Goal: Information Seeking & Learning: Check status

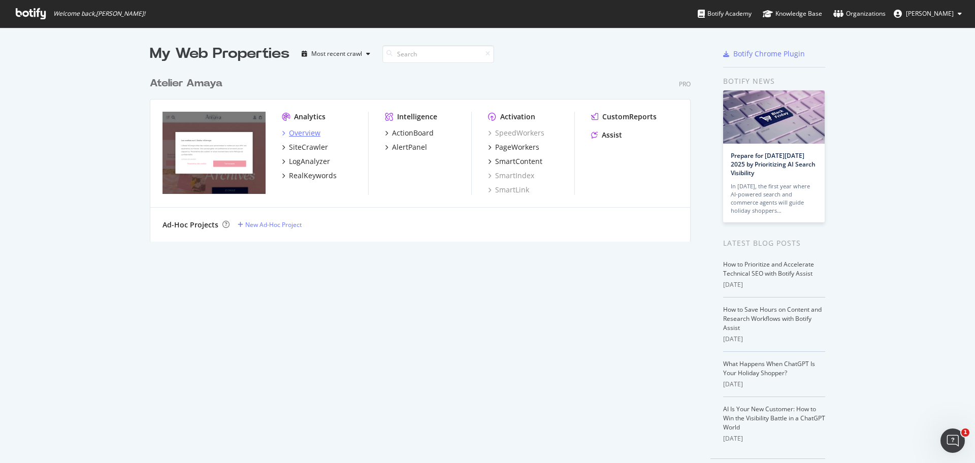
click at [302, 133] on div "Overview" at bounding box center [304, 133] width 31 height 10
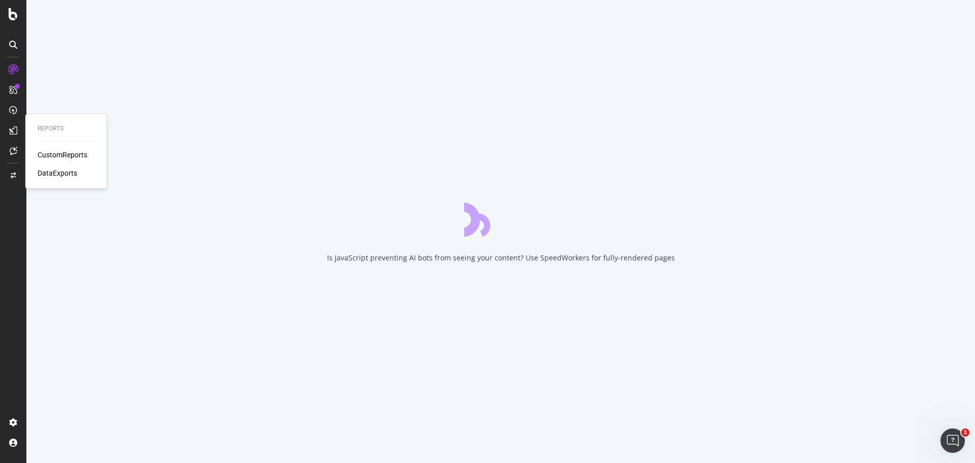
click at [50, 153] on div "CustomReports" at bounding box center [63, 155] width 50 height 10
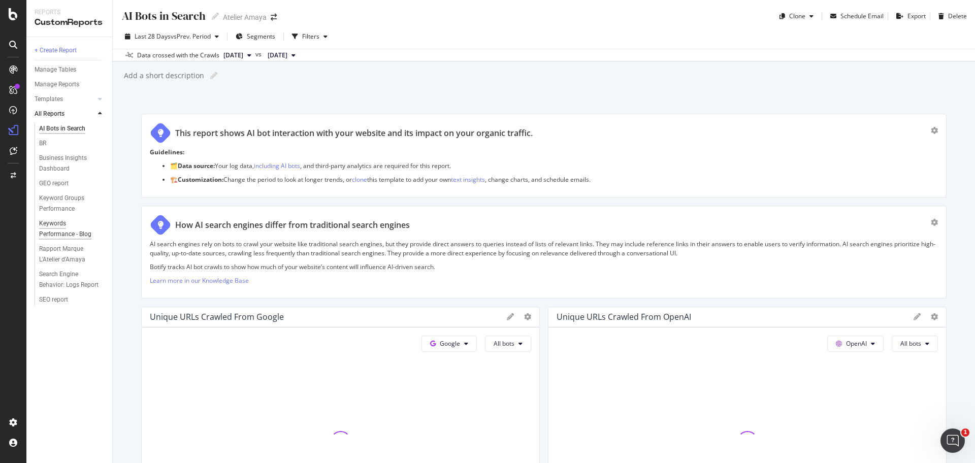
click at [62, 229] on div "Keywords Performance - Blog" at bounding box center [68, 228] width 58 height 21
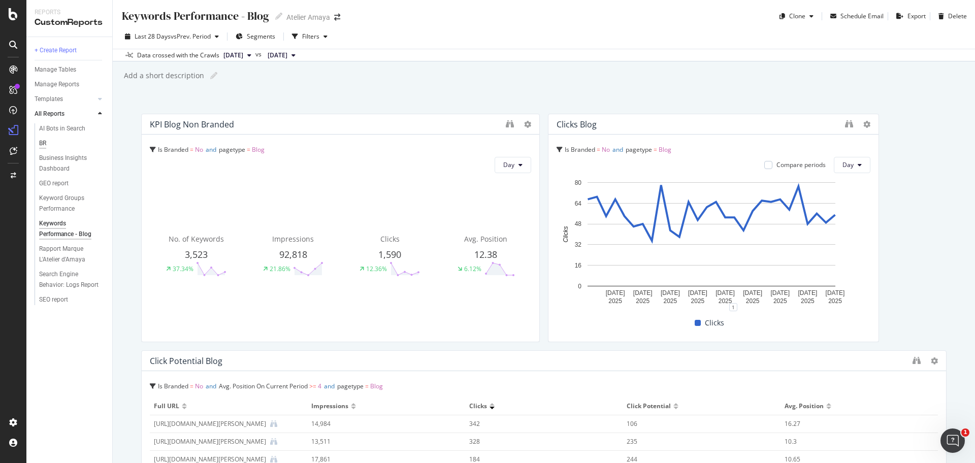
click at [44, 143] on div "BR" at bounding box center [42, 143] width 7 height 11
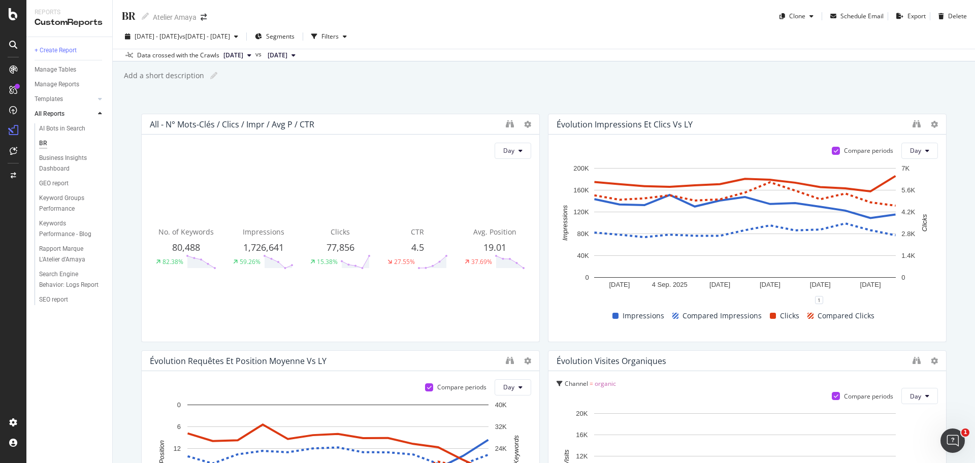
click at [352, 121] on div "All - N° mots-clés / Clics / Impr / Avg P / CTR" at bounding box center [325, 124] width 351 height 10
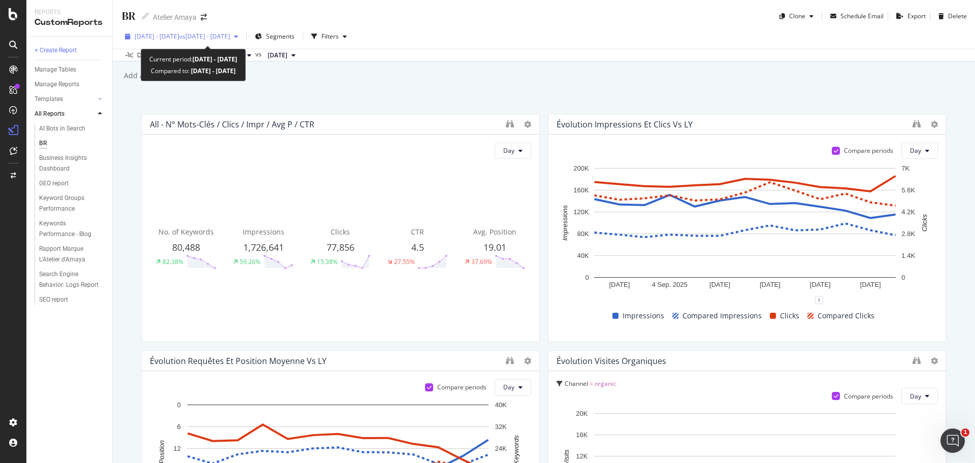
click at [242, 42] on div "2025 Sep. 1st - Sep. 13th vs 2024 Sep. 1st - Sep. 13th" at bounding box center [181, 36] width 121 height 15
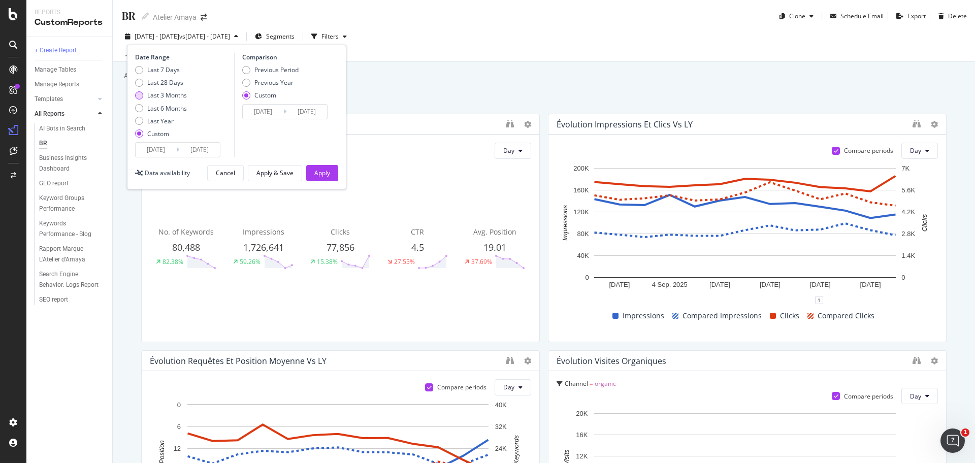
click at [172, 94] on div "Last 3 Months" at bounding box center [167, 95] width 40 height 9
type input "[DATE]"
click at [315, 174] on div "Apply" at bounding box center [322, 173] width 16 height 9
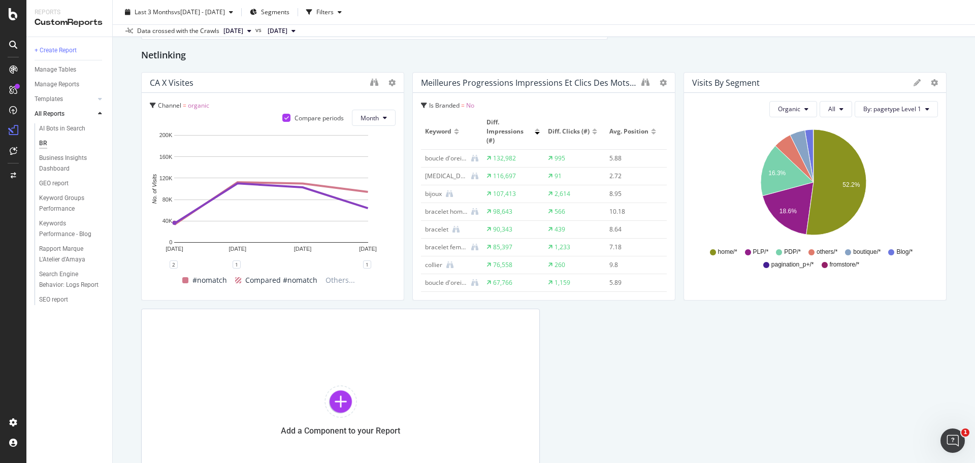
scroll to position [2010, 0]
click at [642, 78] on icon "binoculars" at bounding box center [646, 81] width 8 height 8
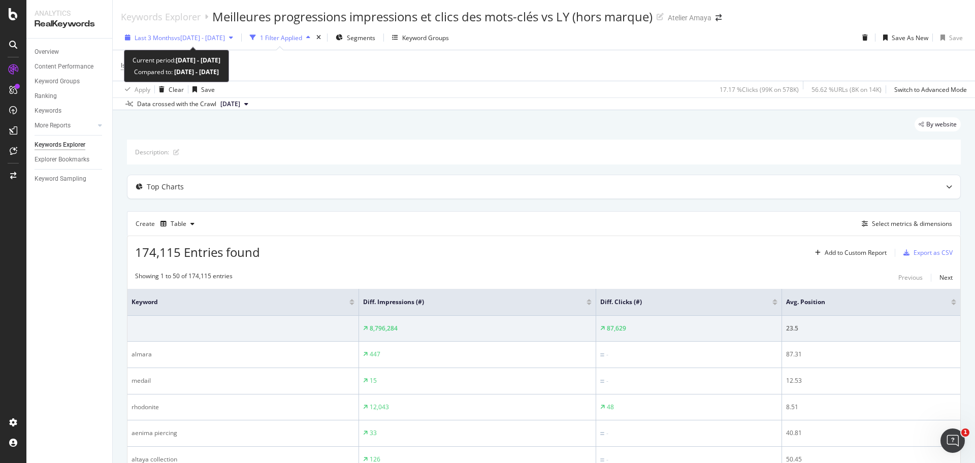
click at [225, 40] on span "vs [DATE] - [DATE]" at bounding box center [199, 38] width 51 height 9
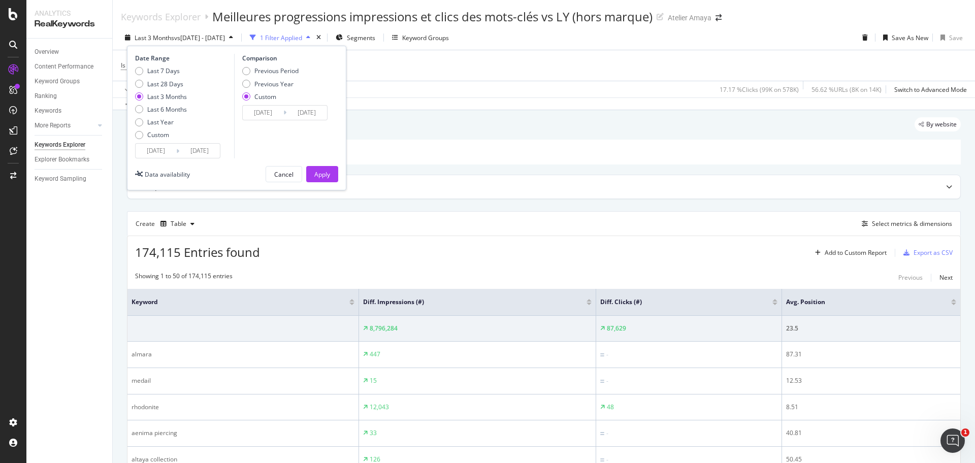
click at [179, 94] on div "Last 3 Months" at bounding box center [167, 96] width 40 height 9
click at [266, 72] on div "Previous Period" at bounding box center [277, 71] width 44 height 9
type input "[DATE]"
click at [329, 169] on div "Apply" at bounding box center [322, 174] width 16 height 15
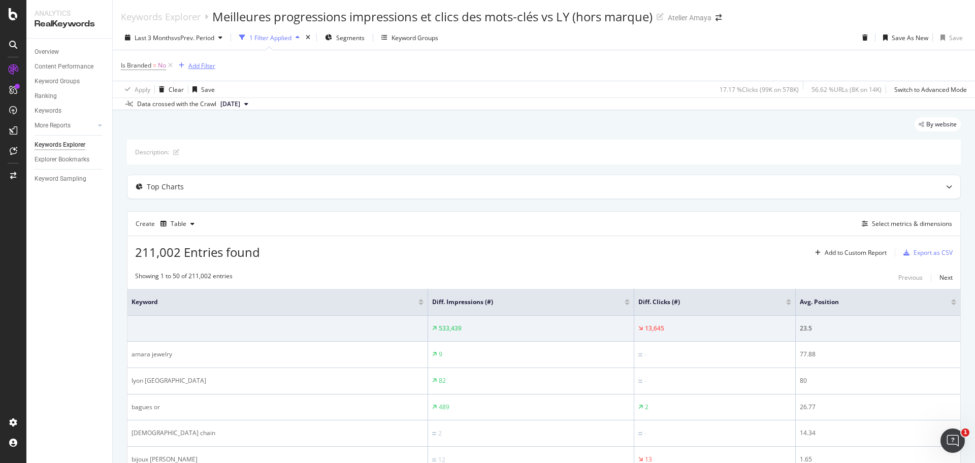
click at [202, 71] on div "Add Filter" at bounding box center [195, 65] width 41 height 11
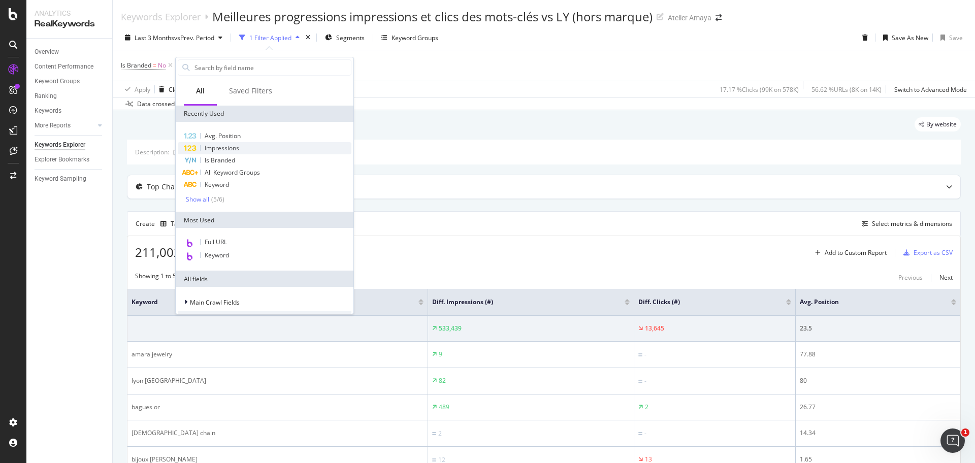
click at [243, 148] on div "Impressions" at bounding box center [265, 148] width 174 height 12
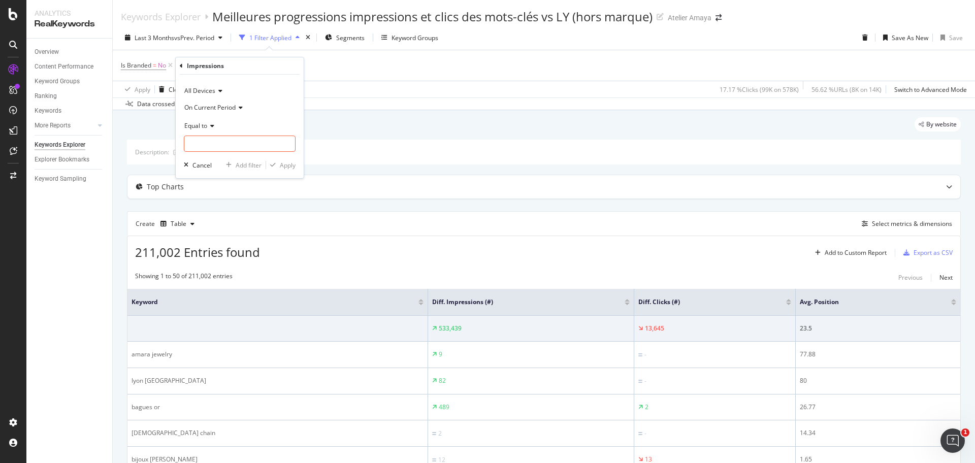
click at [208, 125] on icon at bounding box center [210, 126] width 7 height 6
click at [218, 198] on span "Greater than" at bounding box center [207, 199] width 37 height 9
click at [213, 148] on input "number" at bounding box center [240, 144] width 112 height 16
type input "100"
click at [287, 169] on div "Apply" at bounding box center [288, 165] width 16 height 9
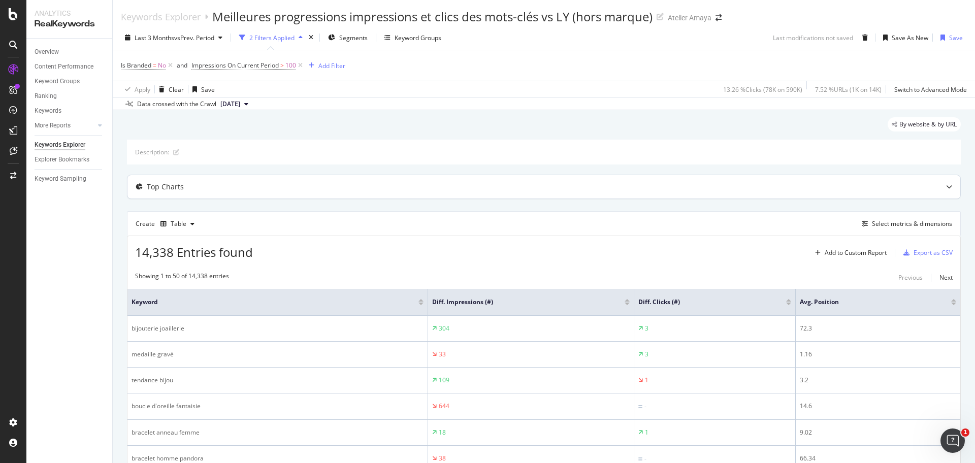
scroll to position [46, 0]
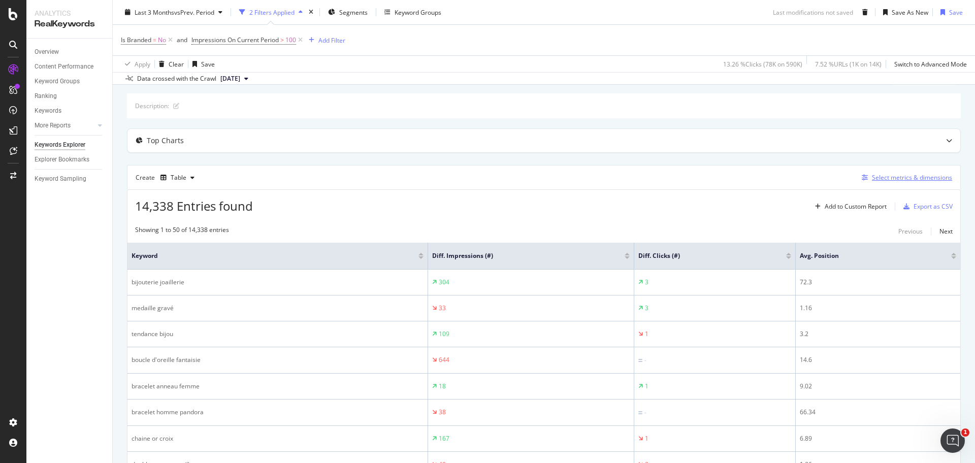
click at [905, 175] on div "Select metrics & dimensions" at bounding box center [912, 177] width 80 height 9
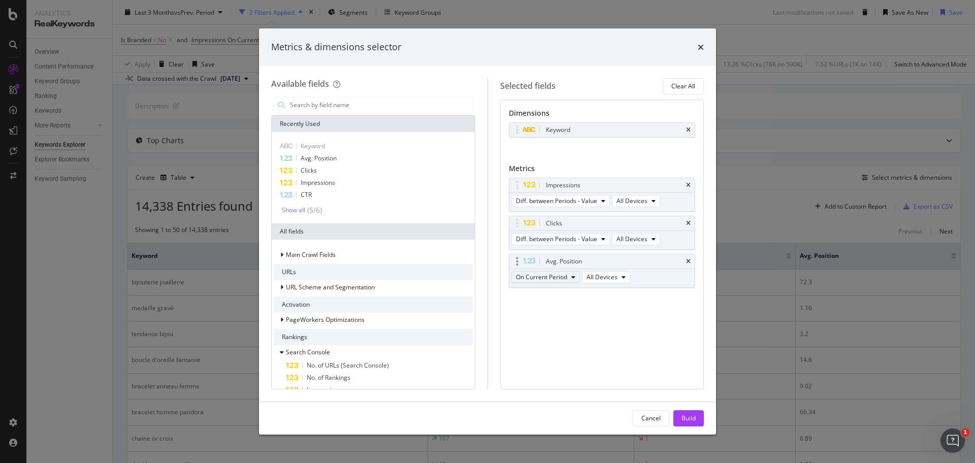
click at [568, 272] on button "On Current Period" at bounding box center [546, 277] width 69 height 12
click at [573, 329] on span "Diff. between Periods - Percentage" at bounding box center [569, 333] width 98 height 9
click at [688, 412] on div "Build" at bounding box center [689, 418] width 14 height 15
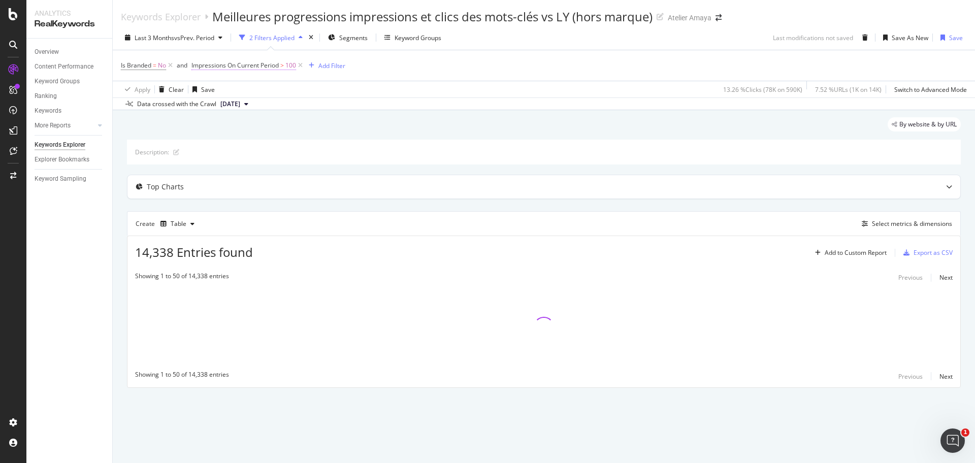
click at [261, 68] on span "Impressions On Current Period" at bounding box center [235, 65] width 87 height 9
click at [251, 137] on input "100" at bounding box center [257, 142] width 112 height 16
type input "1"
type input "200"
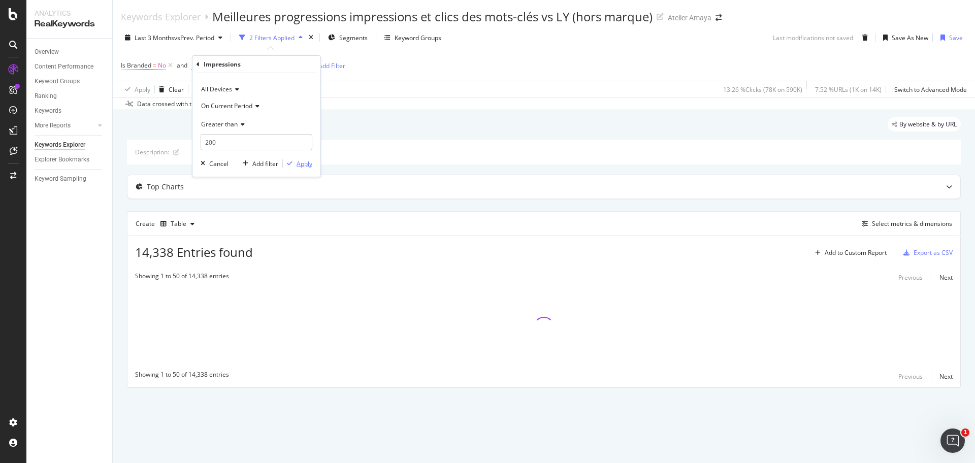
click at [299, 166] on div "Apply" at bounding box center [305, 164] width 16 height 9
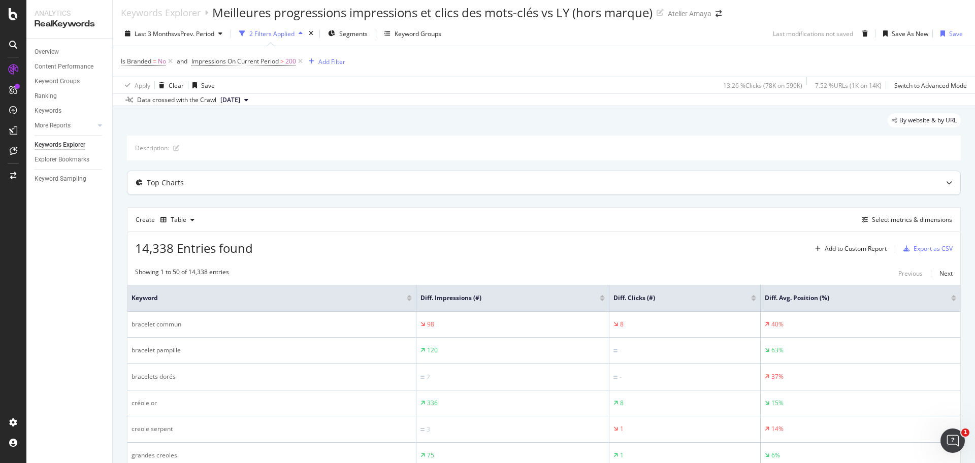
scroll to position [5, 0]
click at [951, 299] on div at bounding box center [953, 299] width 5 height 3
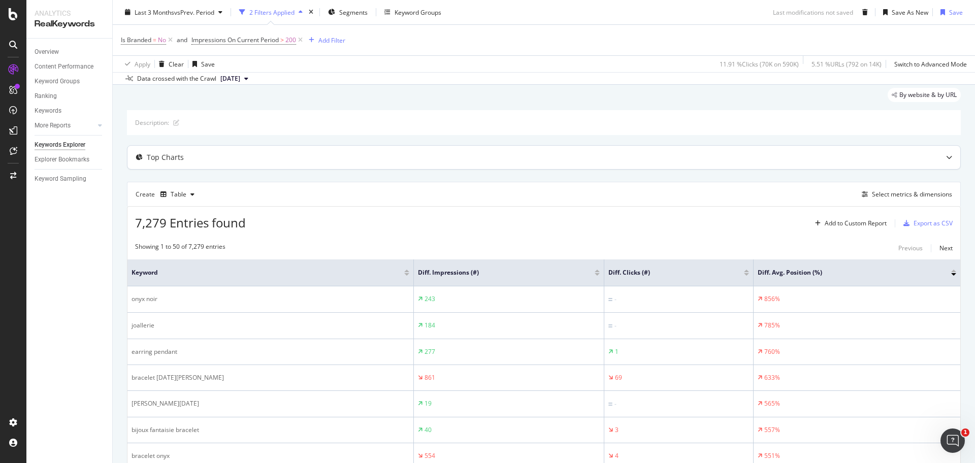
scroll to position [17, 0]
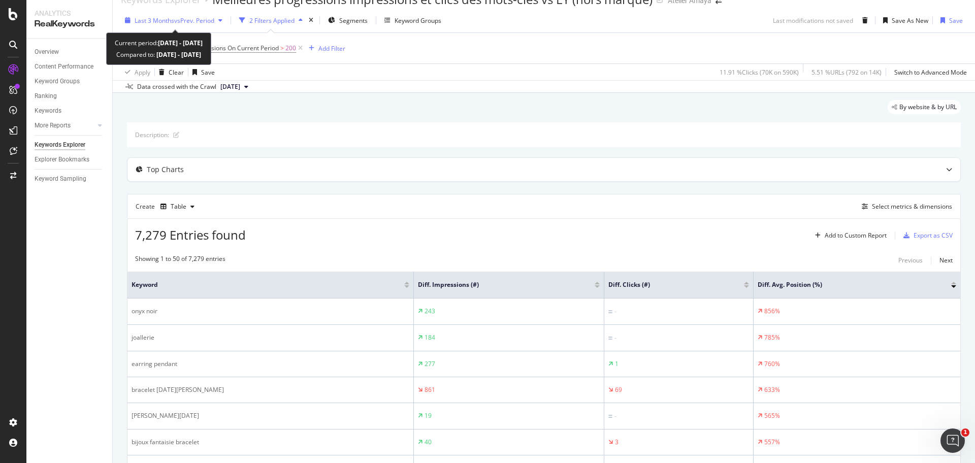
click at [175, 17] on span "vs Prev. Period" at bounding box center [194, 20] width 40 height 9
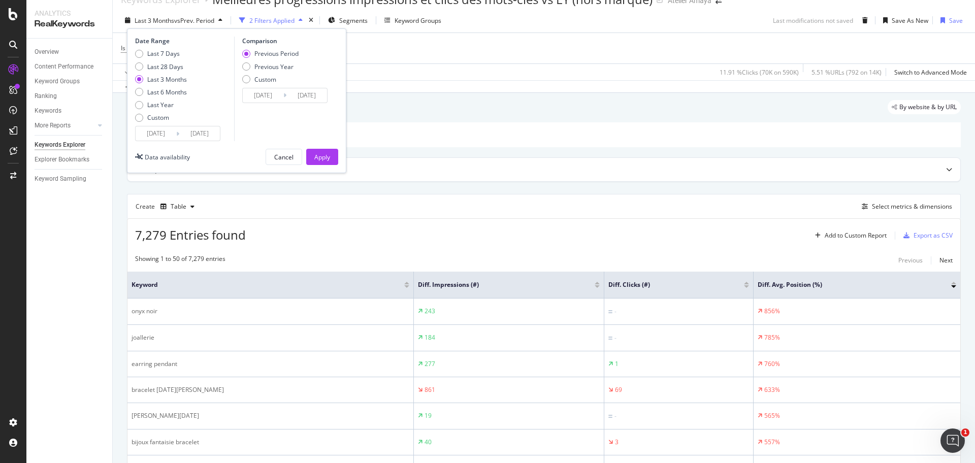
click at [261, 73] on div "Previous Period Previous Year Custom" at bounding box center [270, 68] width 56 height 38
click at [252, 68] on div "Previous Year" at bounding box center [270, 66] width 56 height 9
type input "[DATE]"
click at [332, 161] on button "Apply" at bounding box center [322, 157] width 32 height 16
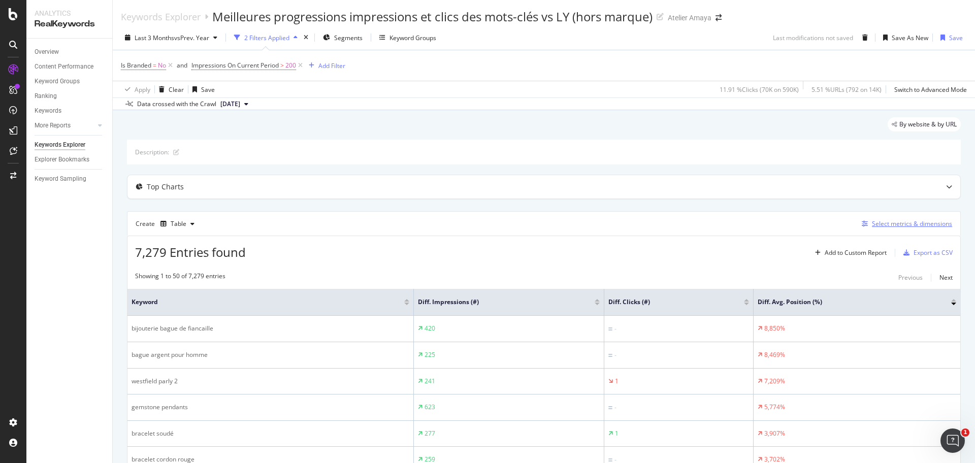
click at [897, 228] on div "Select metrics & dimensions" at bounding box center [912, 223] width 80 height 9
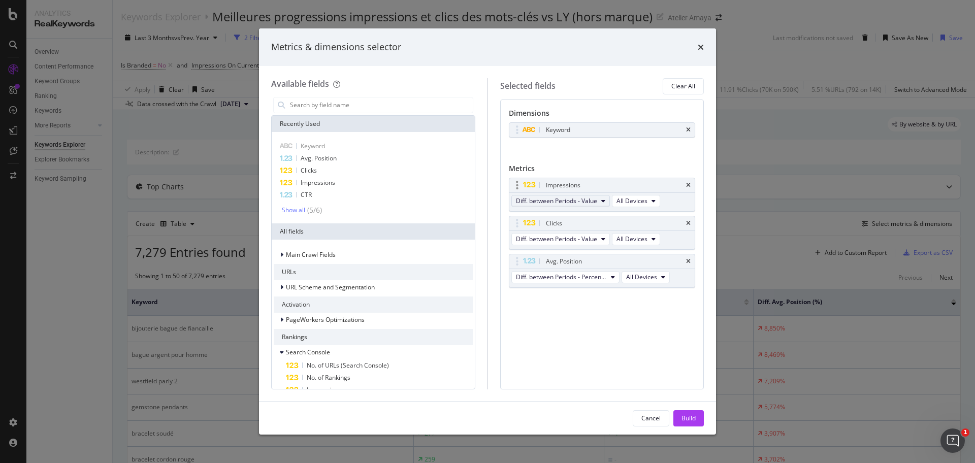
click at [586, 200] on span "Diff. between Periods - Value" at bounding box center [556, 201] width 81 height 9
click at [581, 219] on span "On Current Period" at bounding box center [569, 219] width 98 height 9
click at [558, 231] on div "modal" at bounding box center [603, 231] width 186 height 1
click at [557, 234] on button "Diff. between Periods - Value" at bounding box center [561, 239] width 99 height 12
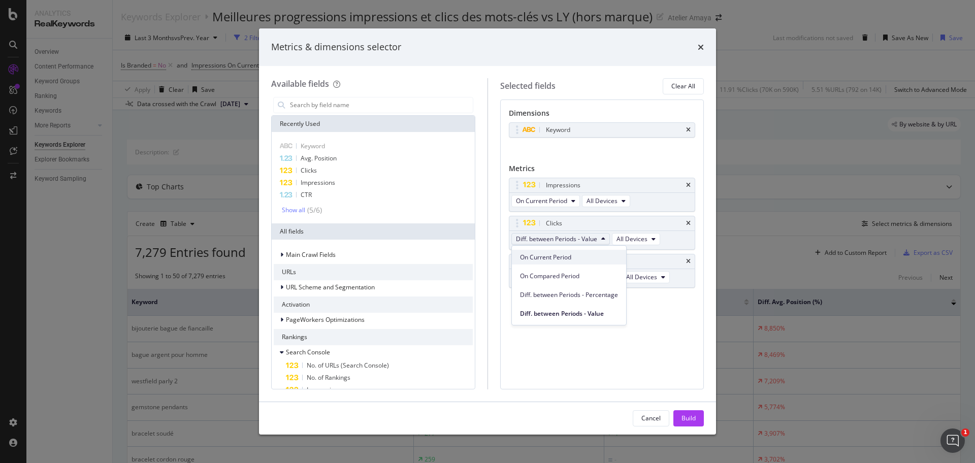
click at [552, 257] on span "On Current Period" at bounding box center [569, 257] width 98 height 9
click at [677, 418] on button "Build" at bounding box center [689, 418] width 30 height 16
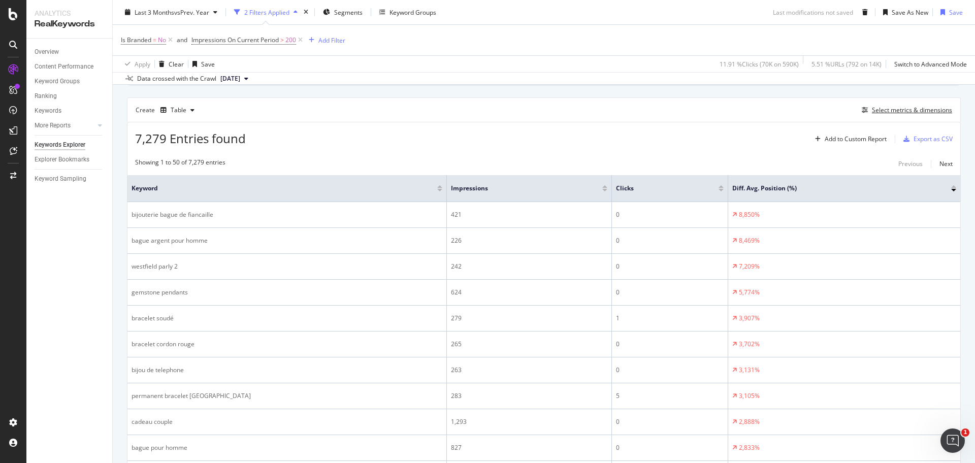
scroll to position [114, 0]
click at [893, 114] on div "Select metrics & dimensions" at bounding box center [912, 109] width 80 height 9
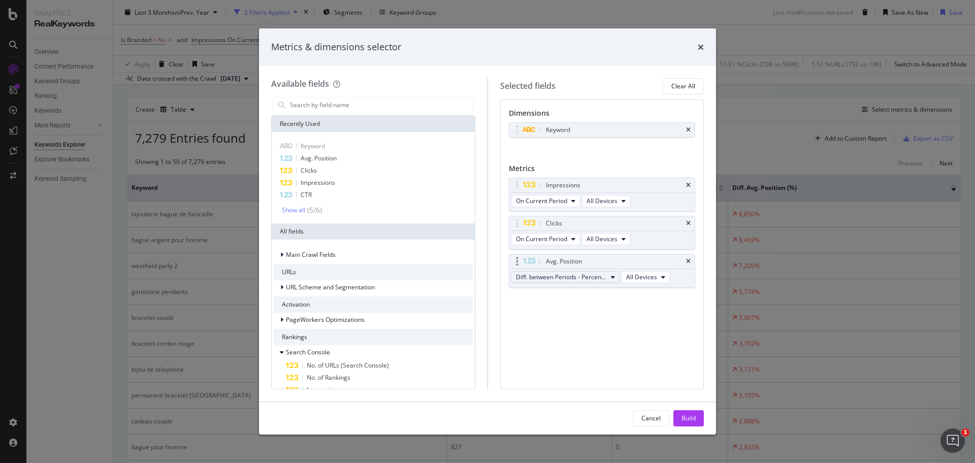
click at [561, 276] on span "Diff. between Periods - Percentage" at bounding box center [561, 277] width 91 height 9
click at [559, 298] on span "On Current Period" at bounding box center [570, 295] width 101 height 9
click at [545, 240] on span "On Current Period" at bounding box center [541, 239] width 51 height 9
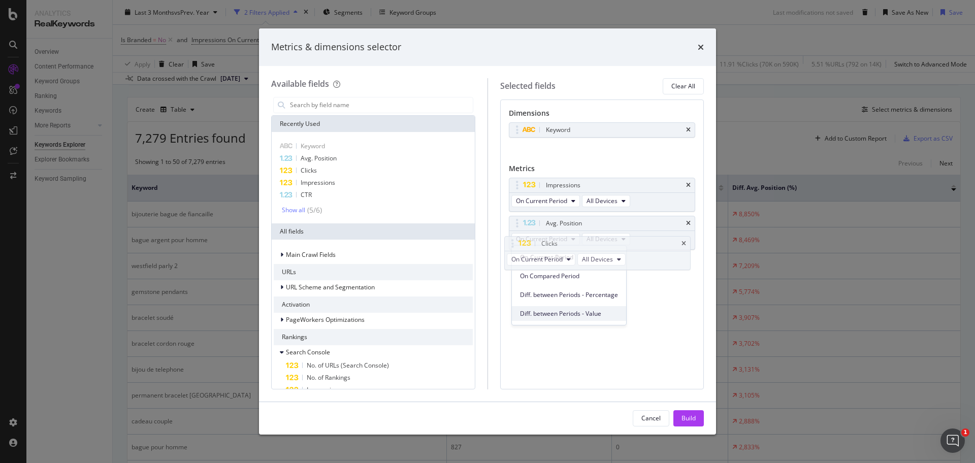
drag, startPoint x: 567, startPoint y: 290, endPoint x: 563, endPoint y: 310, distance: 20.8
click at [563, 310] on div "On Current Period On Compared Period Diff. between Periods - Percentage Diff. b…" at bounding box center [569, 283] width 114 height 75
click at [562, 310] on span "On Compared Period" at bounding box center [569, 314] width 98 height 9
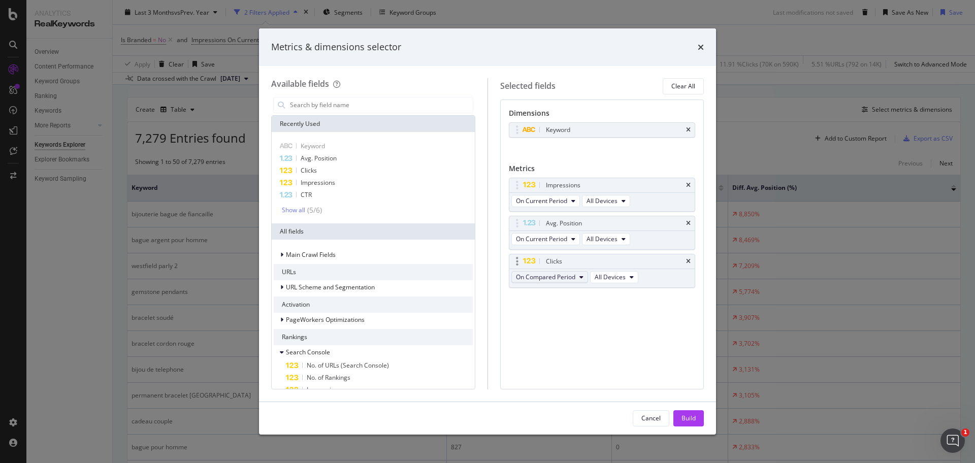
click at [555, 274] on span "On Compared Period" at bounding box center [545, 277] width 59 height 9
click at [549, 355] on span "Diff. between Periods - Value" at bounding box center [569, 351] width 98 height 9
drag, startPoint x: 555, startPoint y: 255, endPoint x: 552, endPoint y: 225, distance: 30.6
click at [552, 225] on body "Analytics RealKeywords Overview Content Performance Keyword Groups Ranking Keyw…" at bounding box center [487, 231] width 975 height 463
click at [688, 419] on div "Build" at bounding box center [689, 418] width 14 height 9
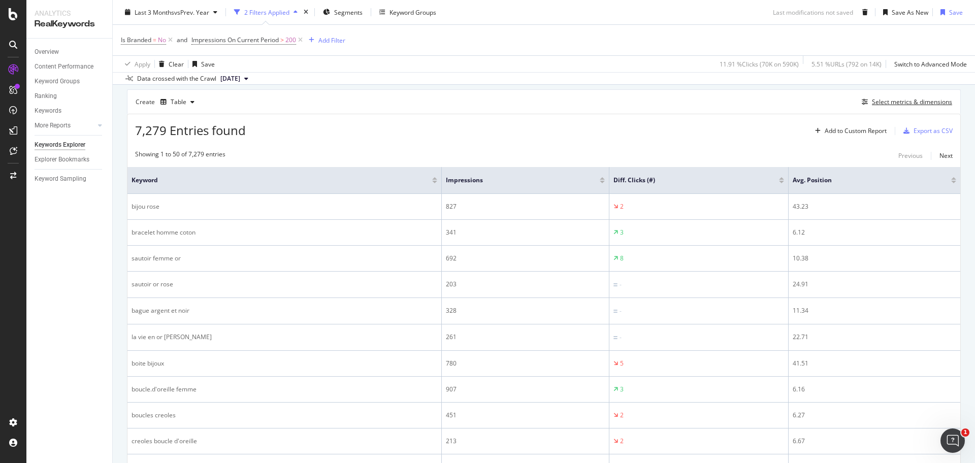
scroll to position [130, 0]
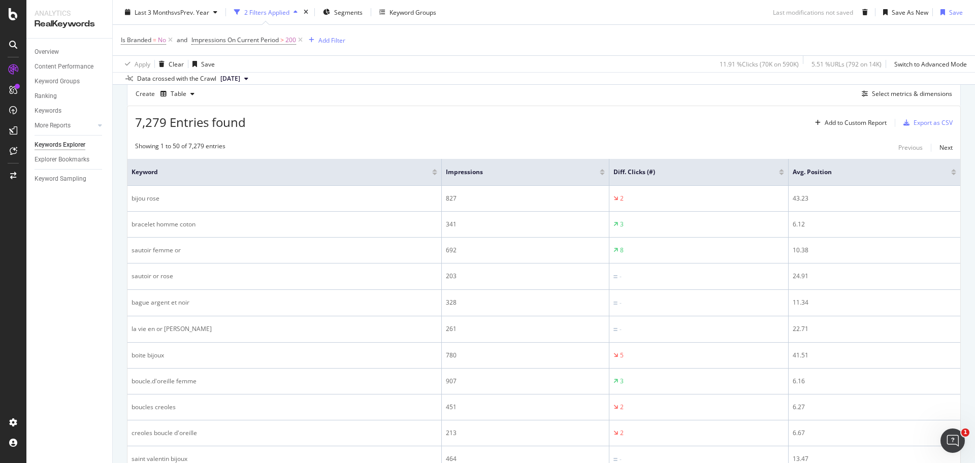
click at [779, 173] on div at bounding box center [781, 174] width 5 height 3
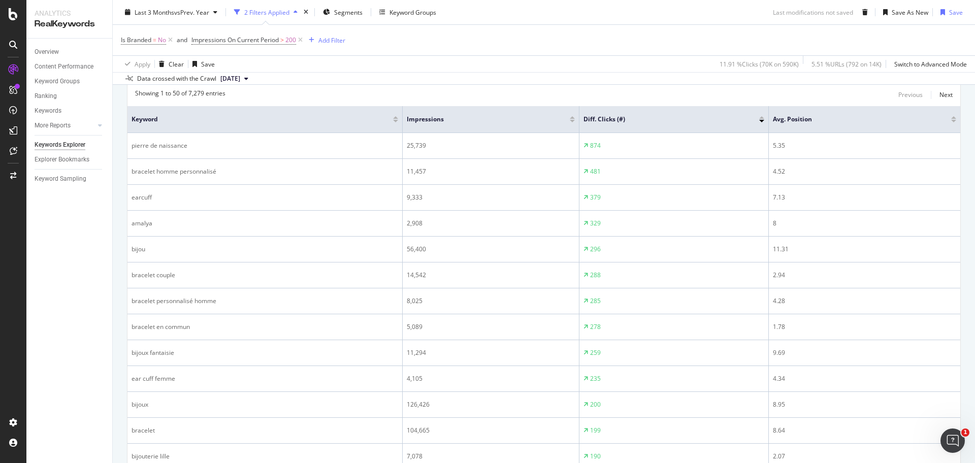
scroll to position [186, 0]
click at [762, 115] on div at bounding box center [761, 114] width 5 height 3
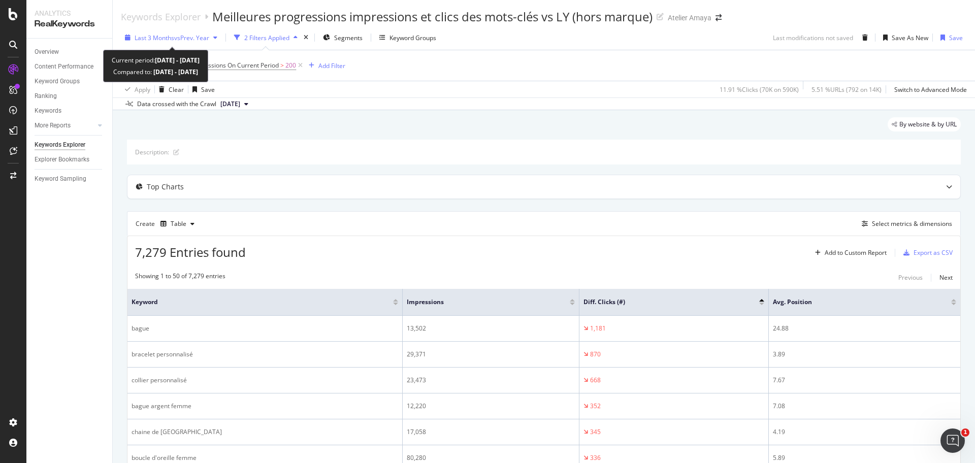
click at [194, 30] on div "Last 3 Months vs Prev. Year" at bounding box center [171, 37] width 101 height 15
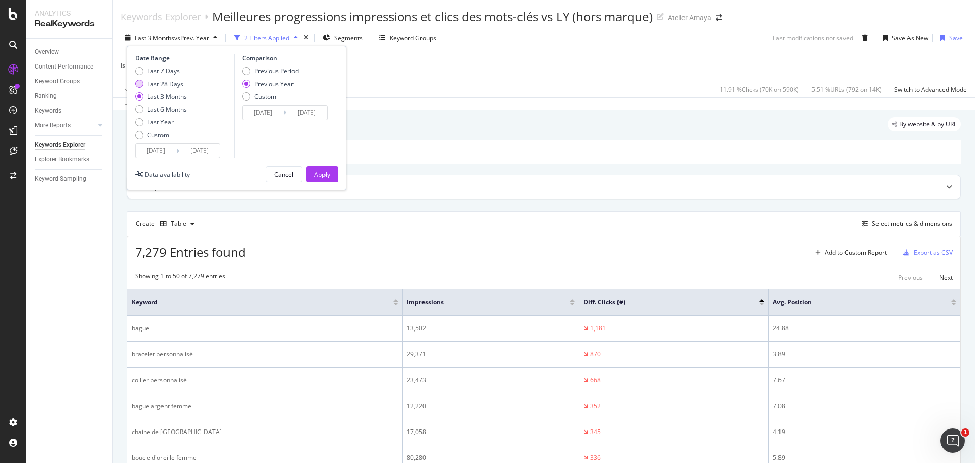
click at [174, 80] on div "Last 28 Days" at bounding box center [165, 84] width 36 height 9
type input "[DATE]"
click at [260, 83] on div "Previous Year" at bounding box center [274, 84] width 39 height 9
click at [318, 172] on div "Apply" at bounding box center [322, 174] width 16 height 9
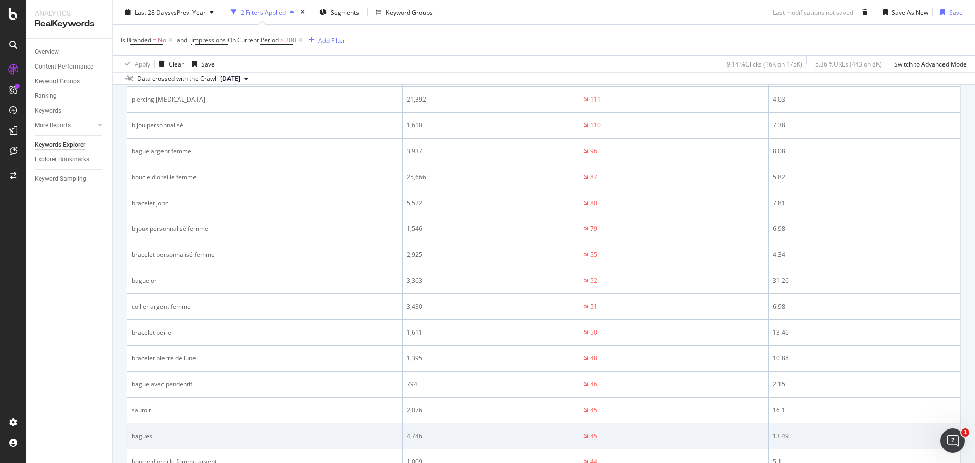
scroll to position [249, 0]
